Goal: Find specific page/section: Find specific page/section

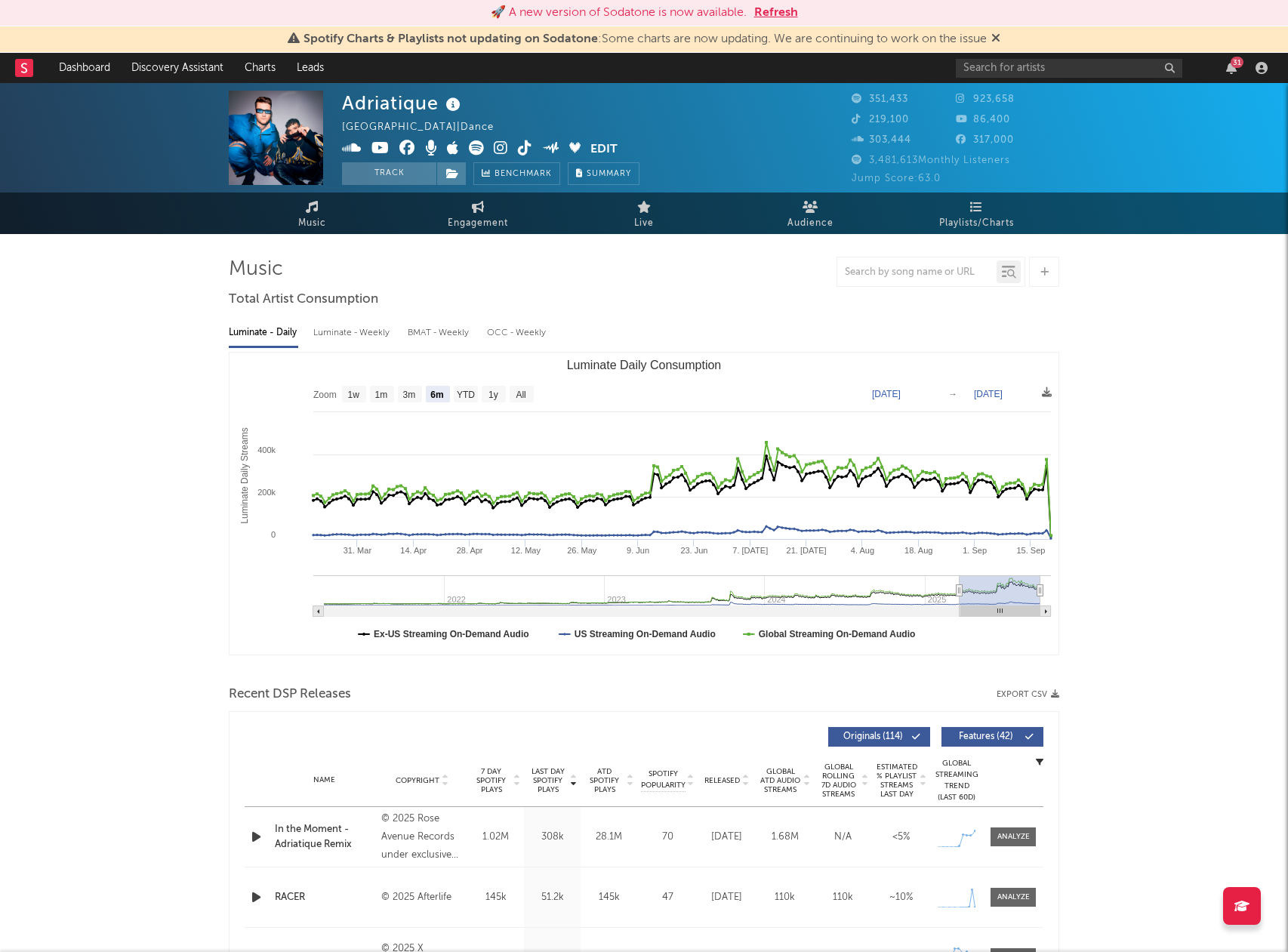
select select "6m"
click at [1114, 70] on input "text" at bounding box center [1068, 68] width 227 height 19
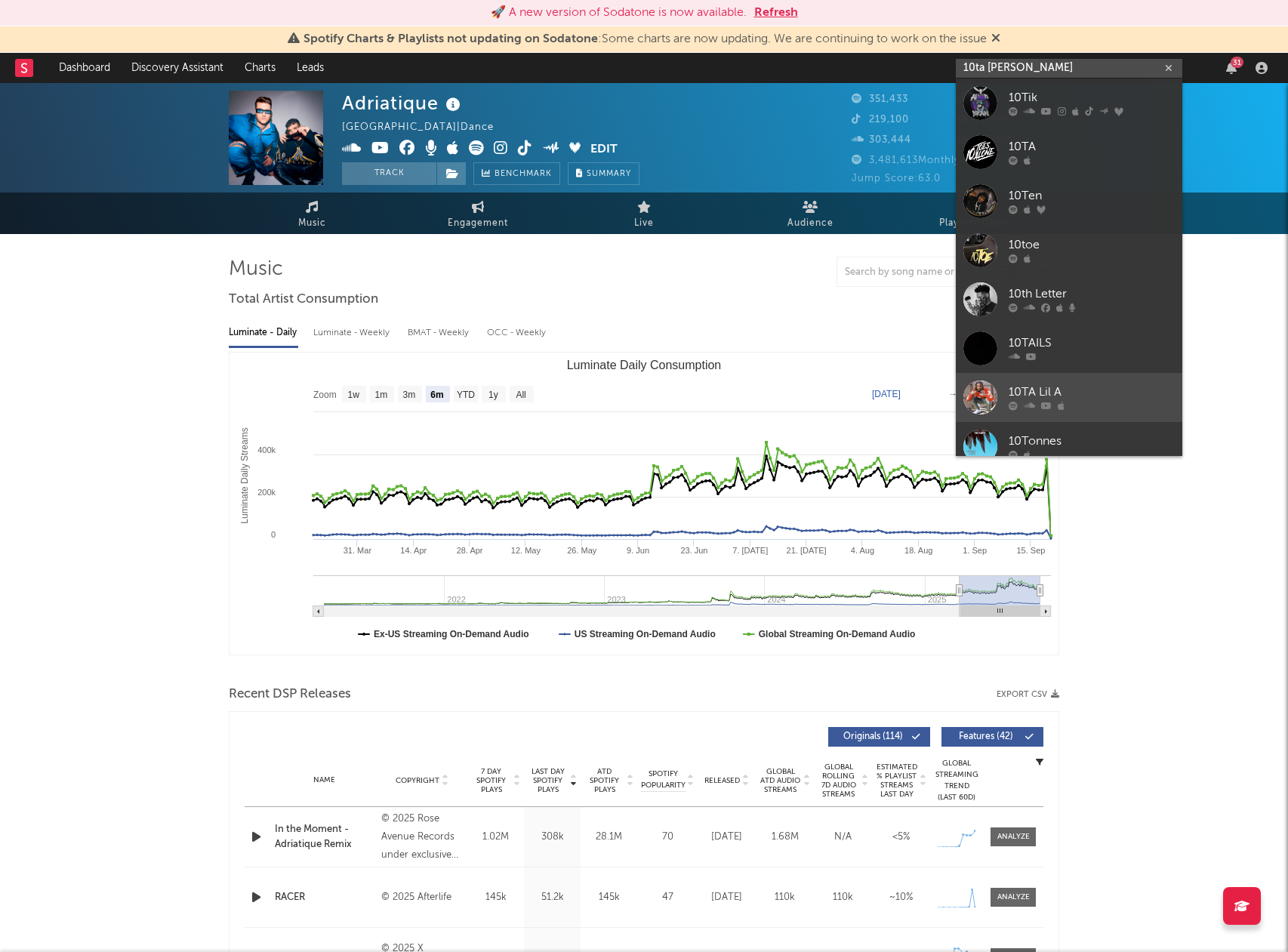
type input "10ta [PERSON_NAME]"
click at [1008, 392] on link "10TA Lil A" at bounding box center [1068, 397] width 227 height 49
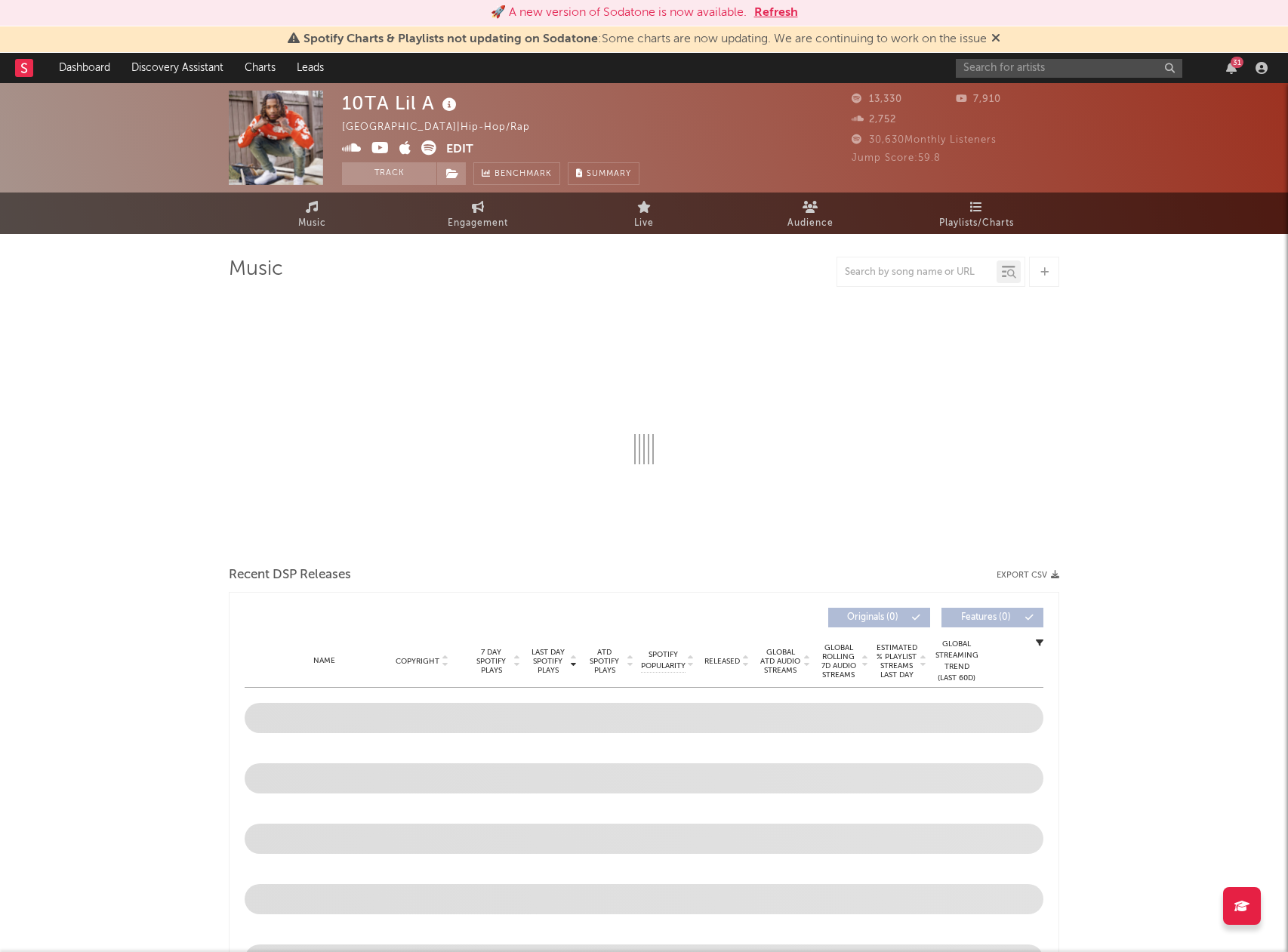
select select "6m"
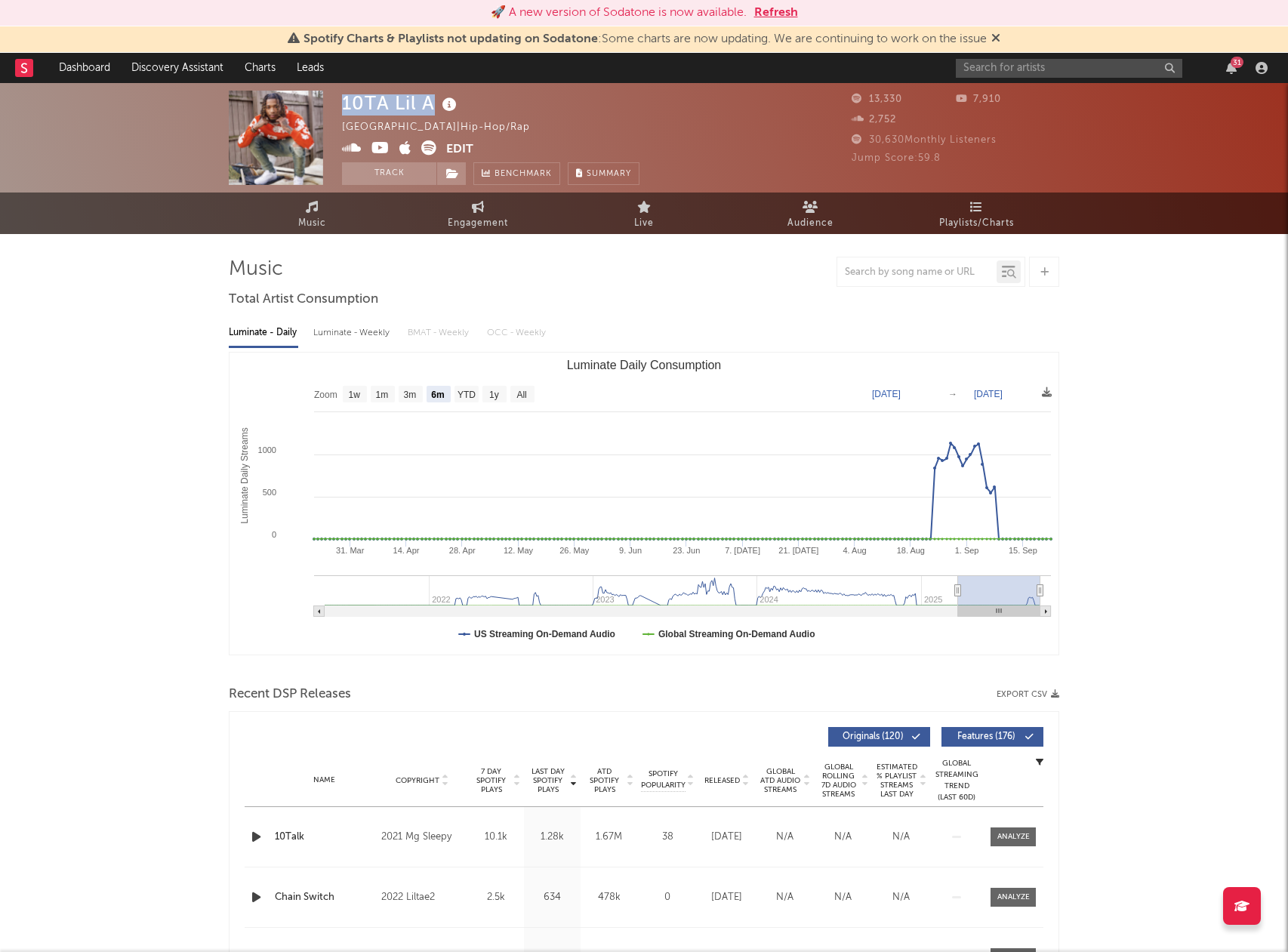
drag, startPoint x: 432, startPoint y: 101, endPoint x: 358, endPoint y: 116, distance: 75.5
click at [342, 102] on div "10TA Lil A" at bounding box center [401, 102] width 119 height 25
copy div "10TA Lil A"
